Goal: Information Seeking & Learning: Learn about a topic

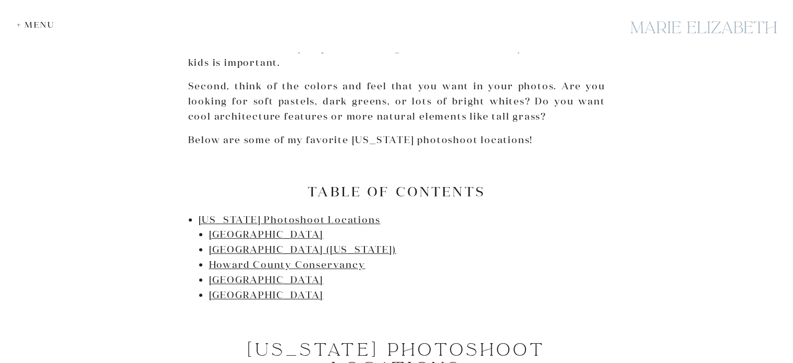
scroll to position [522, 0]
click at [234, 233] on link "[GEOGRAPHIC_DATA]" at bounding box center [266, 233] width 115 height 12
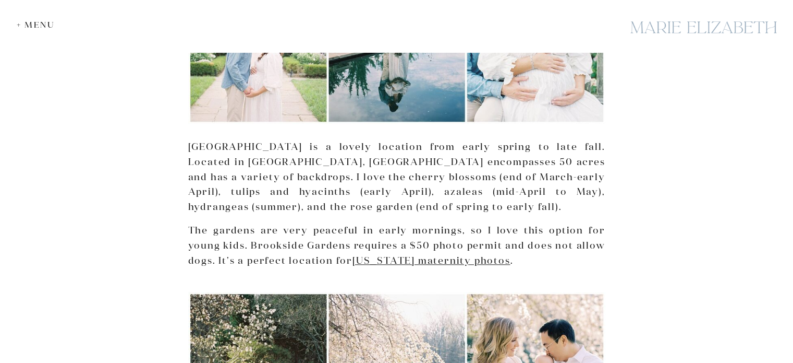
scroll to position [977, 0]
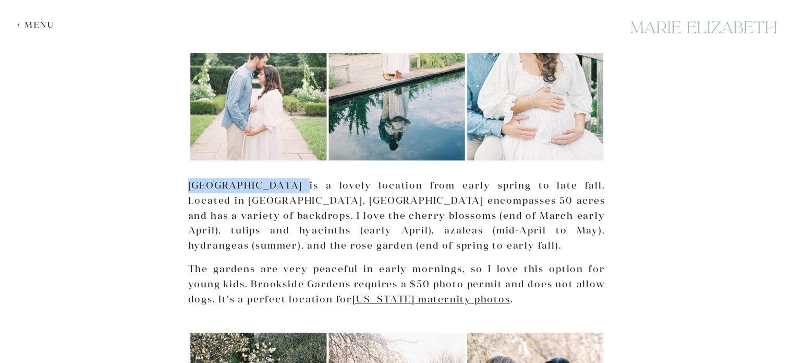
drag, startPoint x: 188, startPoint y: 183, endPoint x: 290, endPoint y: 187, distance: 102.3
click at [290, 187] on p "[GEOGRAPHIC_DATA] is a lovely location from early spring to late fall. Located …" at bounding box center [396, 215] width 417 height 75
copy p "[GEOGRAPHIC_DATA]"
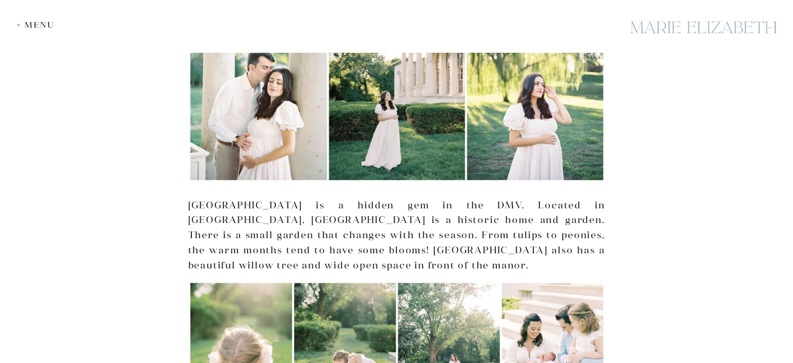
scroll to position [2751, 0]
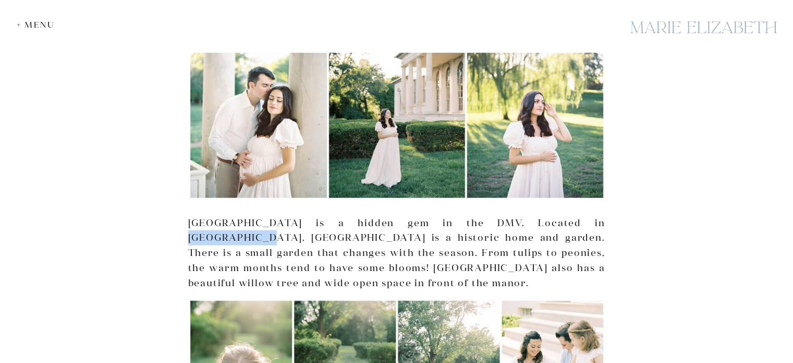
drag, startPoint x: 523, startPoint y: 191, endPoint x: 601, endPoint y: 189, distance: 78.3
click at [601, 215] on p "[GEOGRAPHIC_DATA] is a hidden gem in the DMV. Located in [GEOGRAPHIC_DATA], [GE…" at bounding box center [396, 252] width 417 height 75
copy p "[GEOGRAPHIC_DATA]"
click at [233, 215] on p "[GEOGRAPHIC_DATA] is a hidden gem in the DMV. Located in [GEOGRAPHIC_DATA], [GE…" at bounding box center [396, 252] width 417 height 75
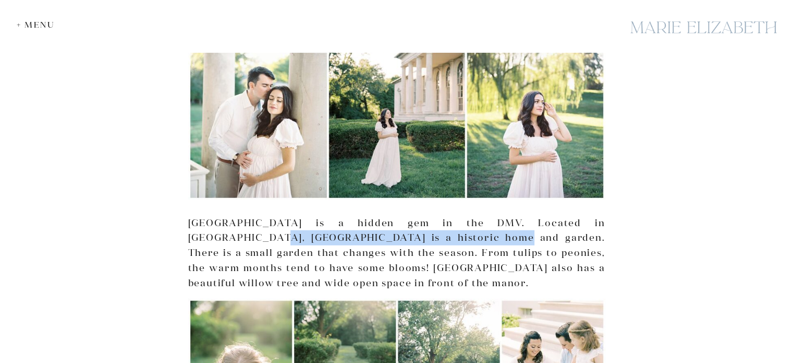
drag, startPoint x: 188, startPoint y: 206, endPoint x: 401, endPoint y: 204, distance: 212.8
click at [401, 215] on p "[GEOGRAPHIC_DATA] is a hidden gem in the DMV. Located in [GEOGRAPHIC_DATA], [GE…" at bounding box center [396, 252] width 417 height 75
copy p "Riversdale is a historic home and garden"
